Goal: Complete application form

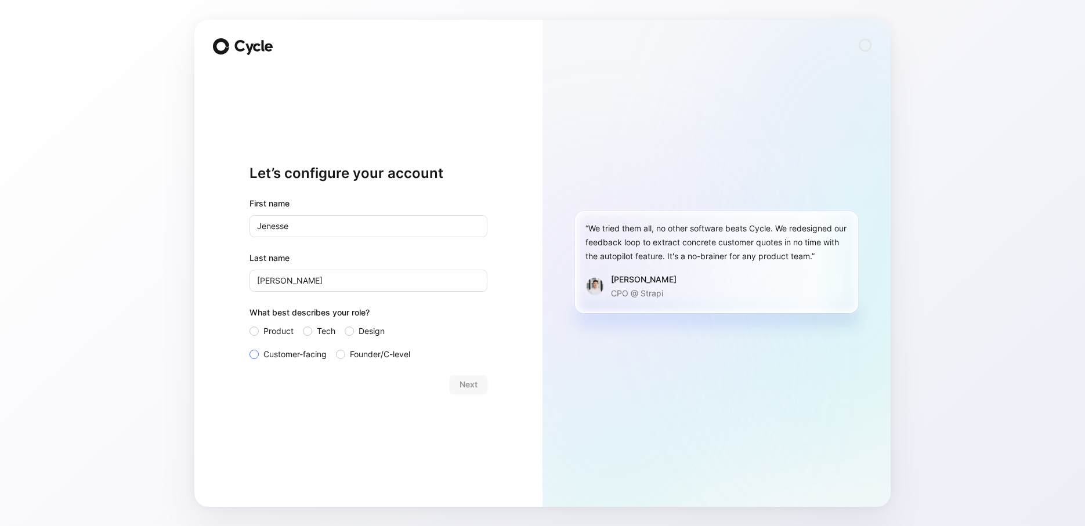
click at [260, 353] on label "Customer-facing" at bounding box center [287, 354] width 77 height 14
click at [249, 347] on input "Customer-facing" at bounding box center [249, 347] width 0 height 0
click at [461, 380] on span "Next" at bounding box center [468, 385] width 18 height 14
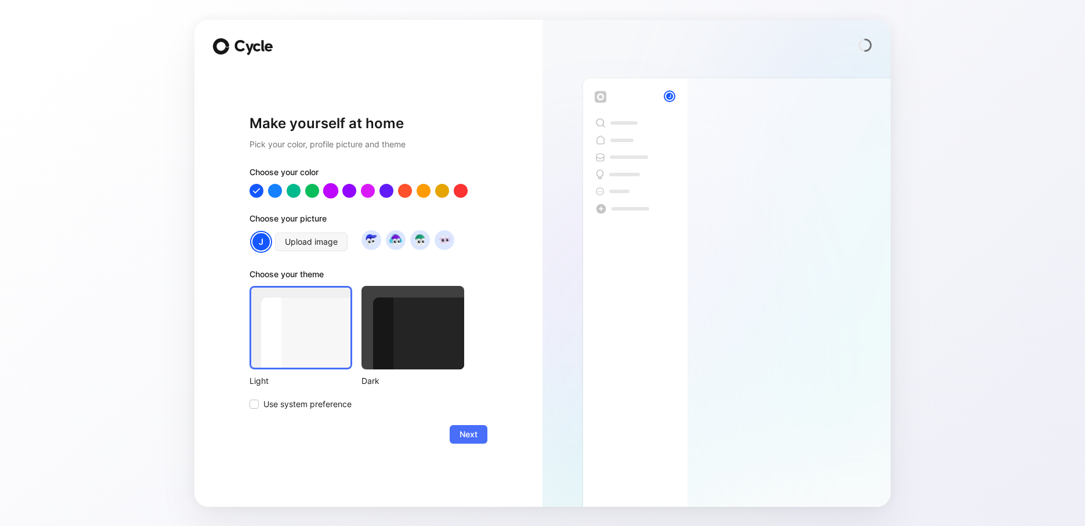
click at [334, 191] on div at bounding box center [330, 190] width 15 height 15
click at [369, 190] on div at bounding box center [367, 190] width 15 height 15
click at [331, 193] on div at bounding box center [330, 190] width 15 height 15
click at [374, 237] on img at bounding box center [371, 240] width 16 height 16
click at [398, 246] on img at bounding box center [395, 240] width 16 height 16
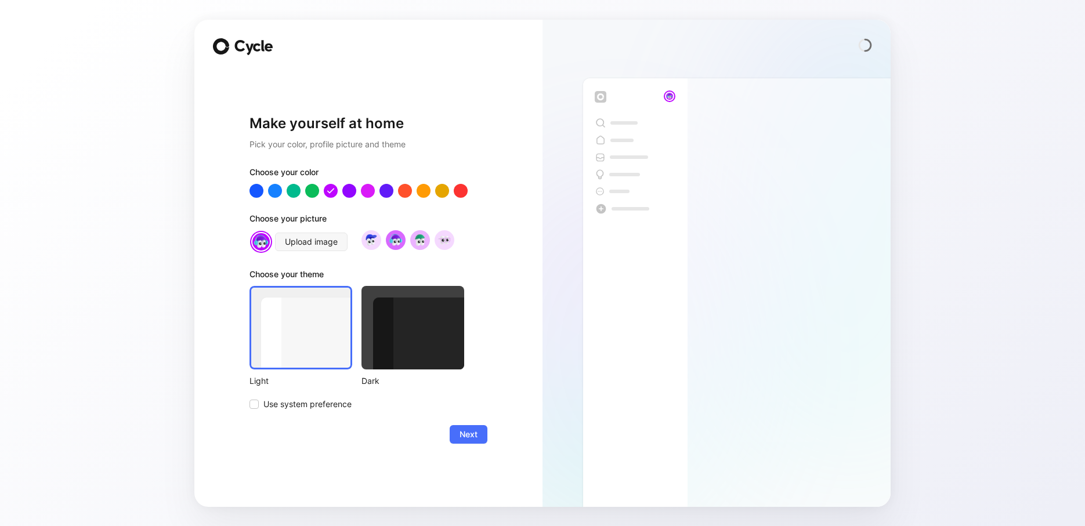
click at [415, 241] on img at bounding box center [420, 240] width 16 height 16
click at [451, 242] on img at bounding box center [444, 240] width 16 height 16
click at [365, 241] on img at bounding box center [371, 240] width 16 height 16
click at [462, 440] on span "Next" at bounding box center [468, 434] width 18 height 14
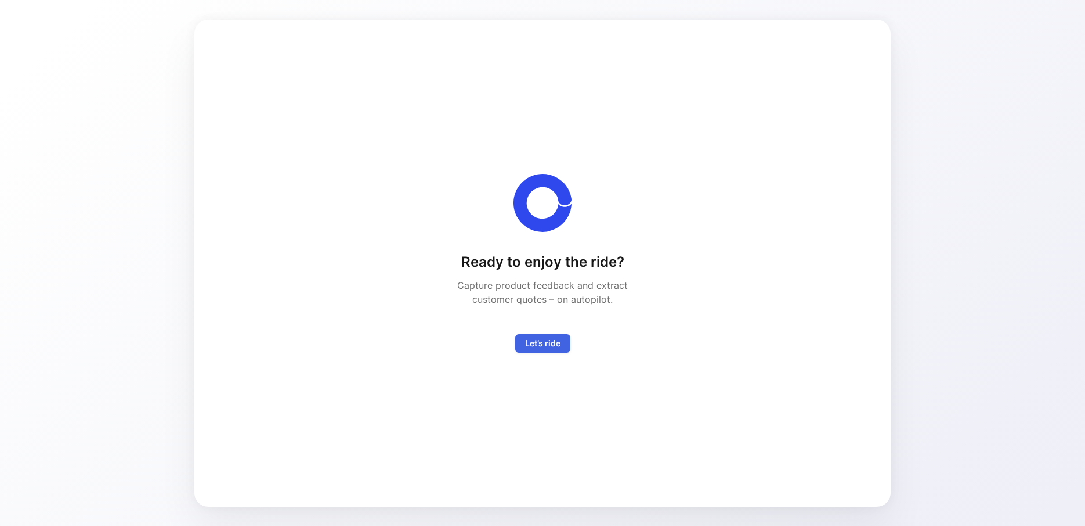
click at [523, 335] on button "Let’s ride" at bounding box center [542, 343] width 55 height 19
